Goal: Task Accomplishment & Management: Complete application form

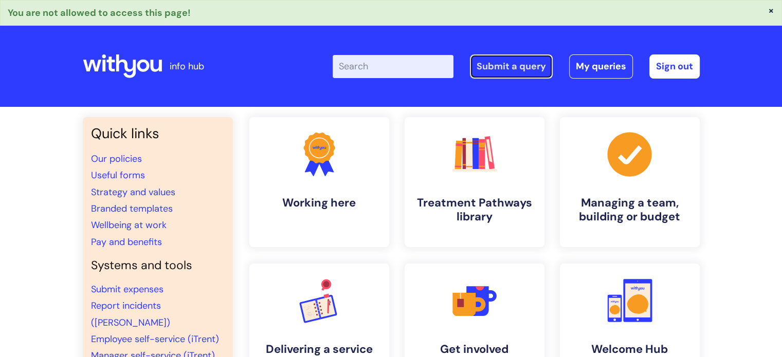
click at [505, 59] on link "Submit a query" at bounding box center [511, 66] width 83 height 24
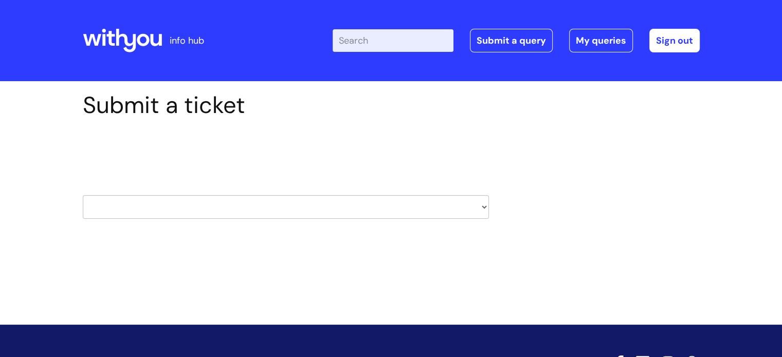
click at [251, 201] on select "HR / People IT and Support Clinical Drug Alerts Finance Accounts Data Support T…" at bounding box center [286, 207] width 406 height 24
select select "finance_accounts"
click at [83, 195] on select "HR / People IT and Support Clinical Drug Alerts Finance Accounts Data Support T…" at bounding box center [286, 207] width 406 height 24
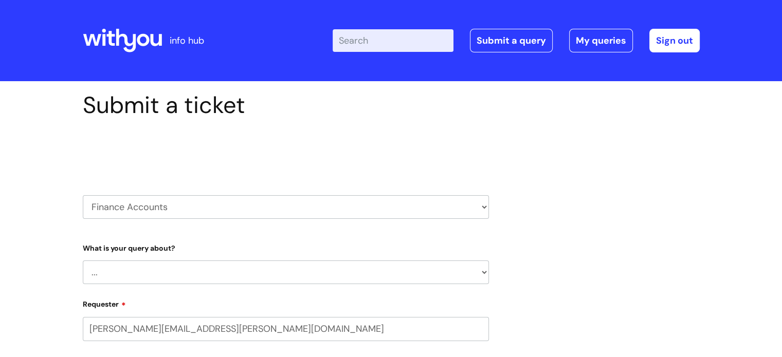
click at [175, 269] on select "... Finance Systems Finance Requests (inc. Expenses) Invoices Research" at bounding box center [286, 273] width 406 height 24
select select "Finance Systems"
click at [83, 261] on select "... Finance Systems Finance Requests (inc. Expenses) Invoices Research" at bounding box center [286, 273] width 406 height 24
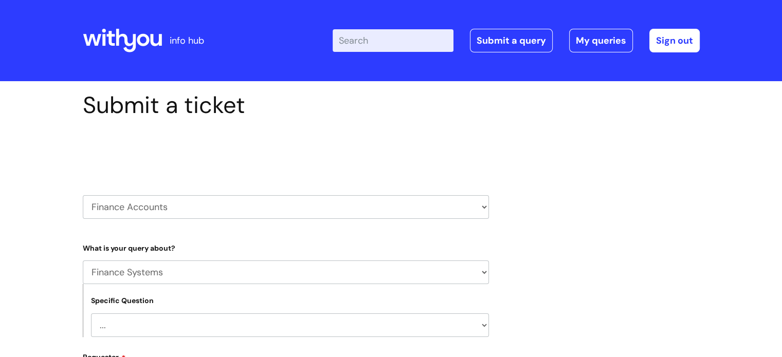
click at [149, 325] on select "... Concur + Basware Exchequer" at bounding box center [290, 325] width 398 height 24
click at [91, 313] on select "... Concur + Basware Exchequer" at bounding box center [290, 325] width 398 height 24
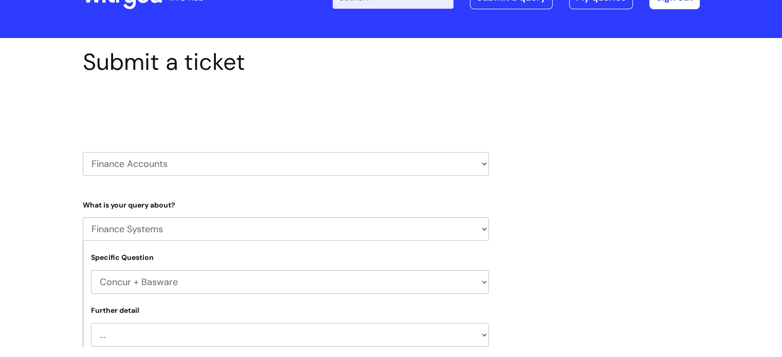
scroll to position [103, 0]
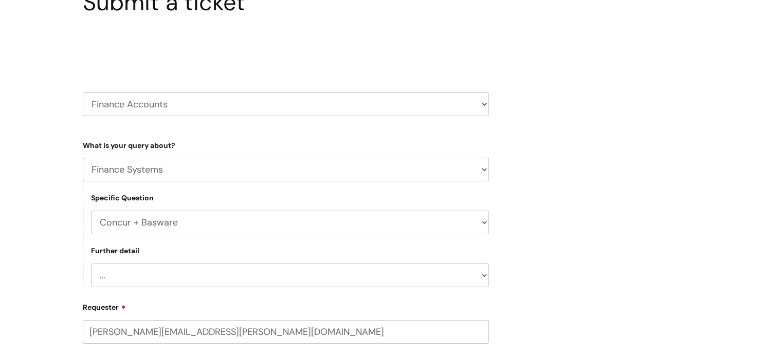
click at [153, 227] on select "... Concur + Basware Exchequer" at bounding box center [290, 223] width 398 height 24
click at [91, 211] on select "... Concur + Basware Exchequer" at bounding box center [290, 223] width 398 height 24
click at [146, 280] on select "... New Starter Question on Exchequer" at bounding box center [290, 276] width 398 height 24
click at [147, 234] on select "... Concur + Basware Exchequer" at bounding box center [290, 223] width 398 height 24
select select "Concur + Basware"
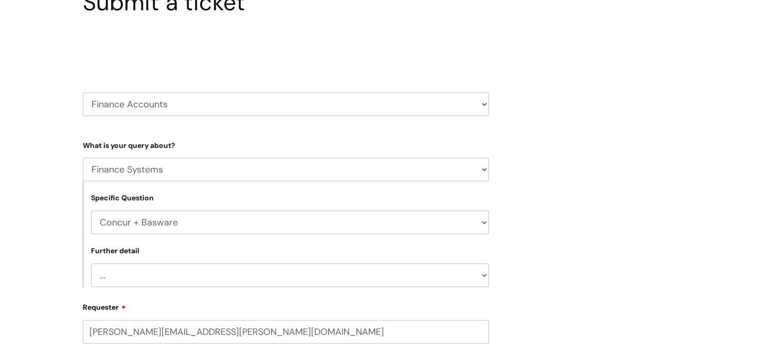
click at [91, 211] on select "... Concur + Basware Exchequer" at bounding box center [290, 223] width 398 height 24
click at [147, 271] on select "... Access/Login issues Approval flow updates/issues New Suppliers + Job Codes …" at bounding box center [290, 276] width 398 height 24
select select "New Suppliers + Job Codes to be added"
click at [91, 264] on select "... Access/Login issues Approval flow updates/issues New Suppliers + Job Codes …" at bounding box center [290, 276] width 398 height 24
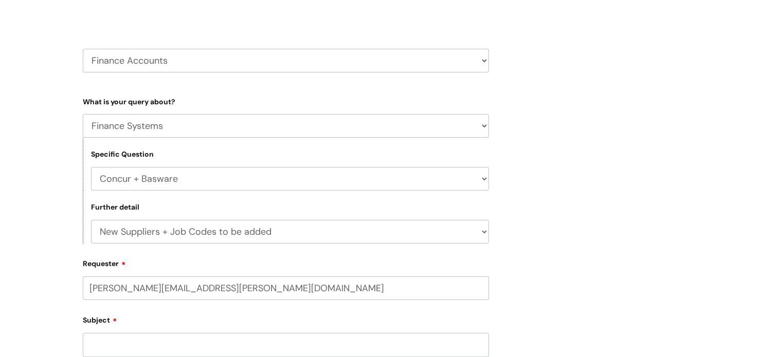
scroll to position [206, 0]
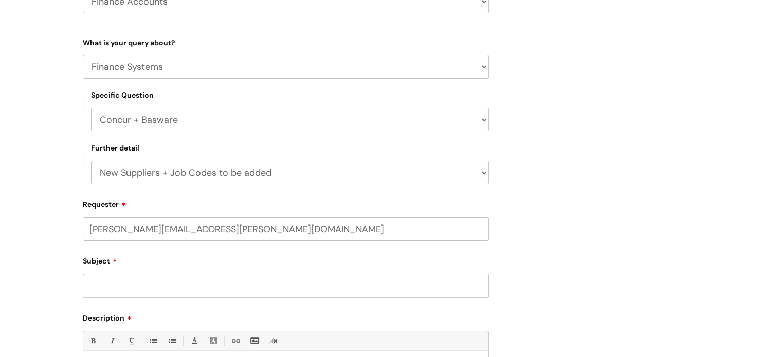
click at [127, 289] on input "Subject" at bounding box center [286, 286] width 406 height 24
type input "Devine Signs - new supplier"
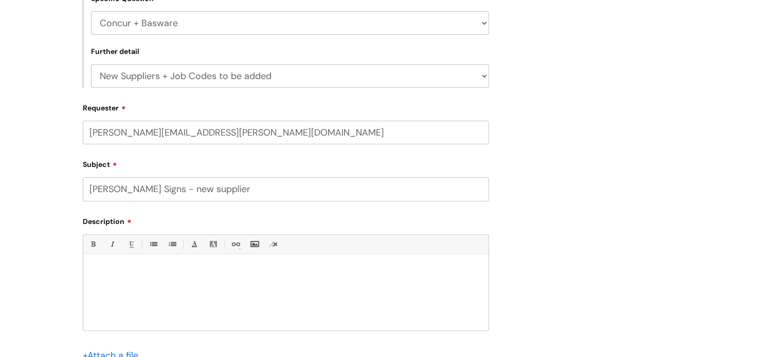
scroll to position [308, 0]
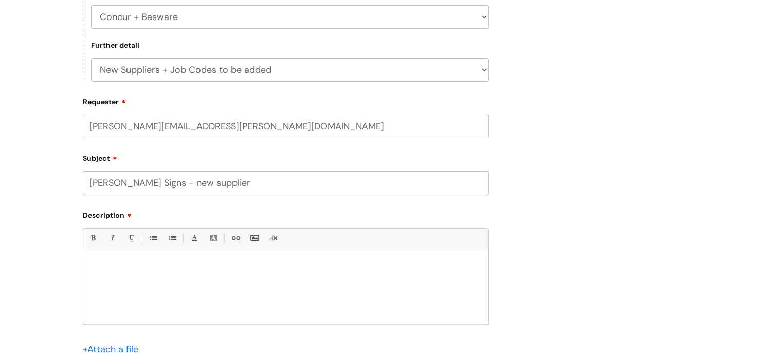
click at [112, 265] on p at bounding box center [286, 265] width 390 height 9
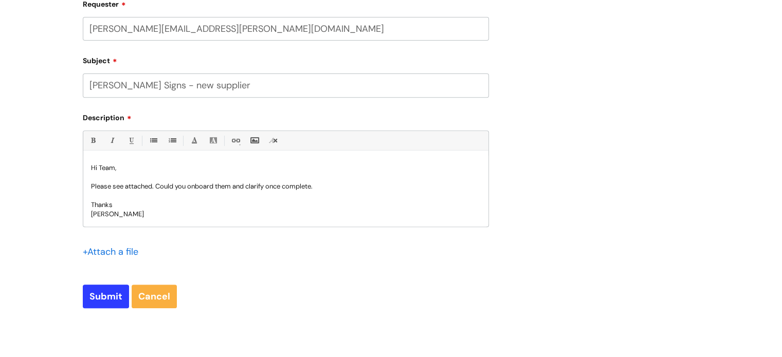
scroll to position [411, 0]
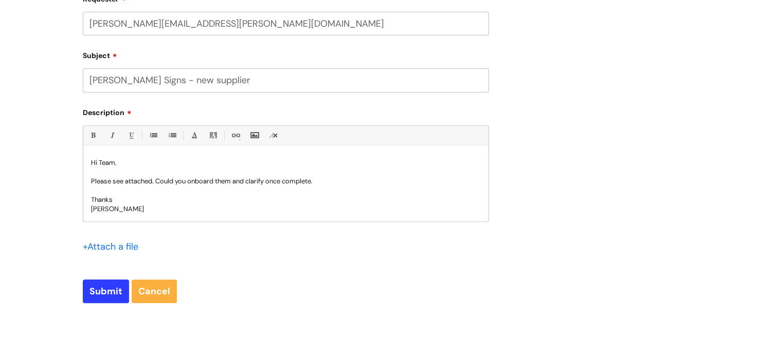
click at [105, 249] on input "file" at bounding box center [108, 246] width 51 height 13
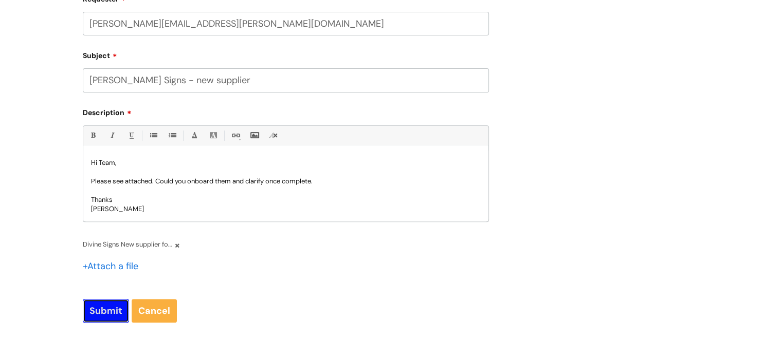
click at [93, 303] on input "Submit" at bounding box center [106, 311] width 46 height 24
type input "Please Wait..."
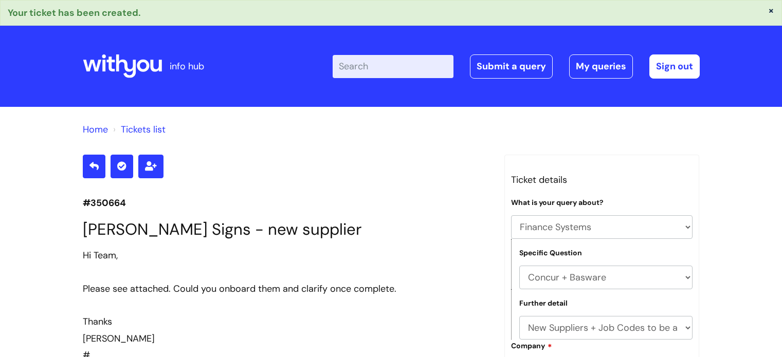
select select "Finance Systems"
select select "Concur + Basware"
select select "New Suppliers + Job Codes to be added"
